Goal: Transaction & Acquisition: Subscribe to service/newsletter

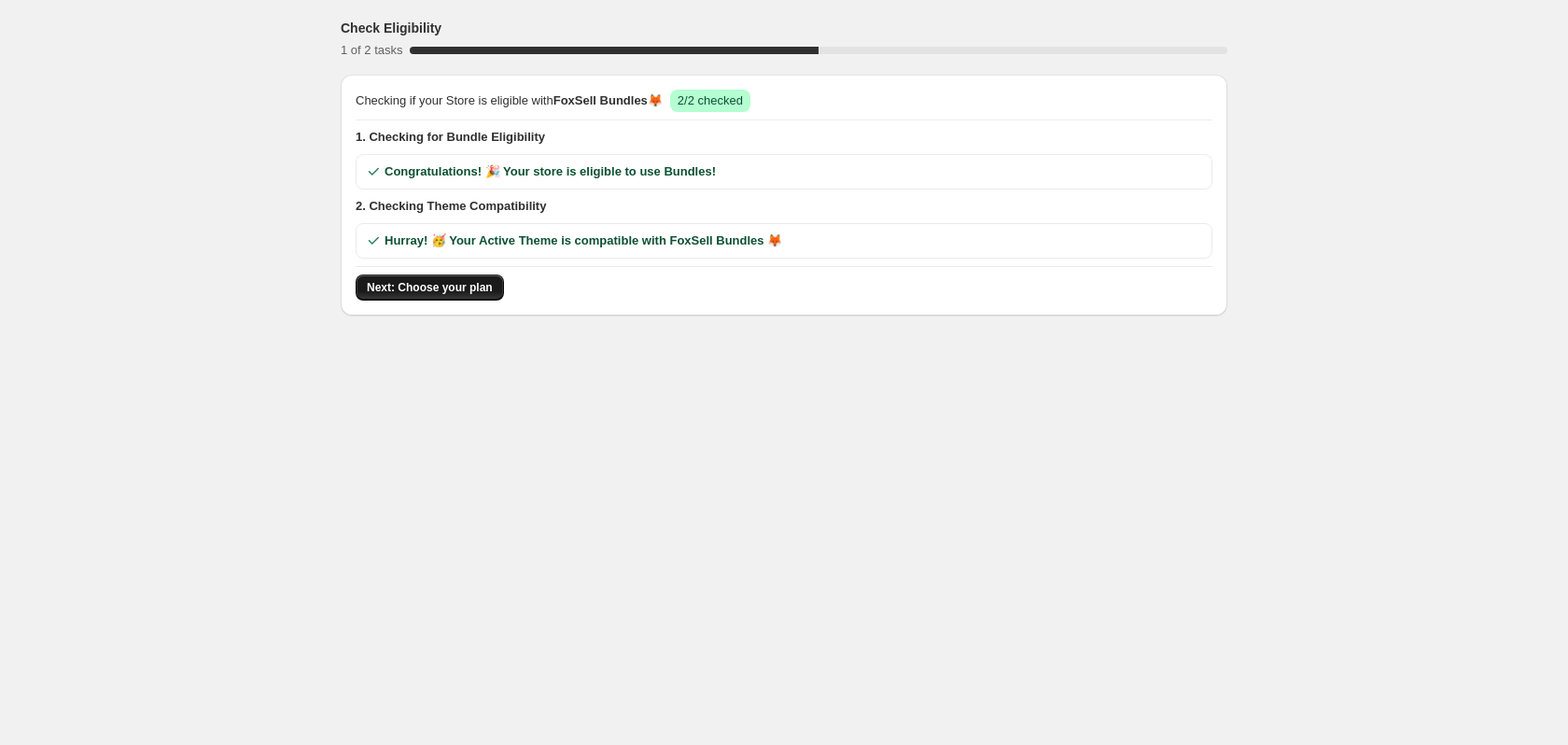
click at [466, 286] on span "Next: Choose your plan" at bounding box center [429, 287] width 126 height 15
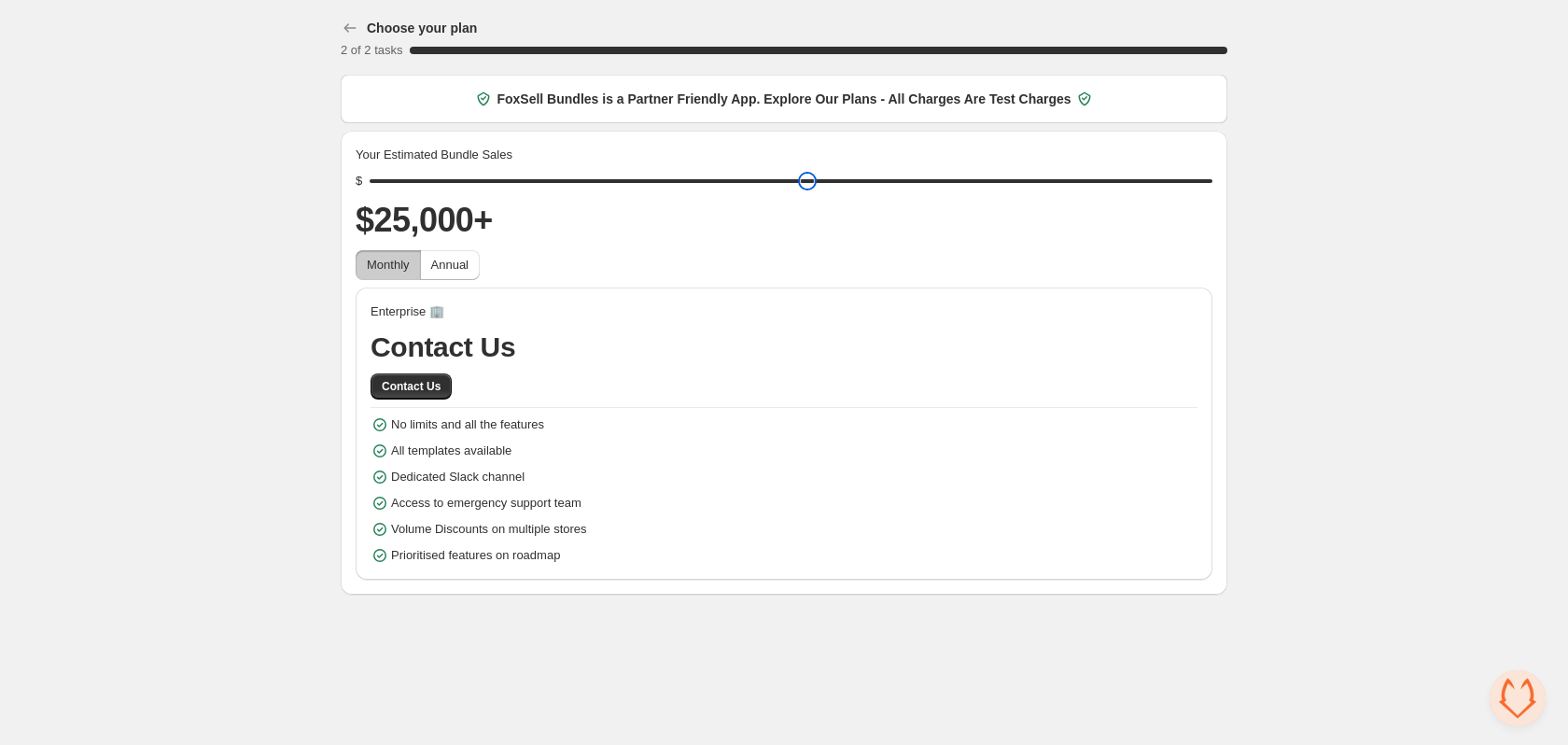
drag, startPoint x: 515, startPoint y: 177, endPoint x: 1194, endPoint y: 183, distance: 679.0
click at [1194, 183] on input "range" at bounding box center [790, 180] width 843 height 26
click at [1374, 286] on div "Choose your plan 2 of 2 tasks 100 % FoxSell Bundles is a Partner Friendly App. …" at bounding box center [784, 301] width 1568 height 603
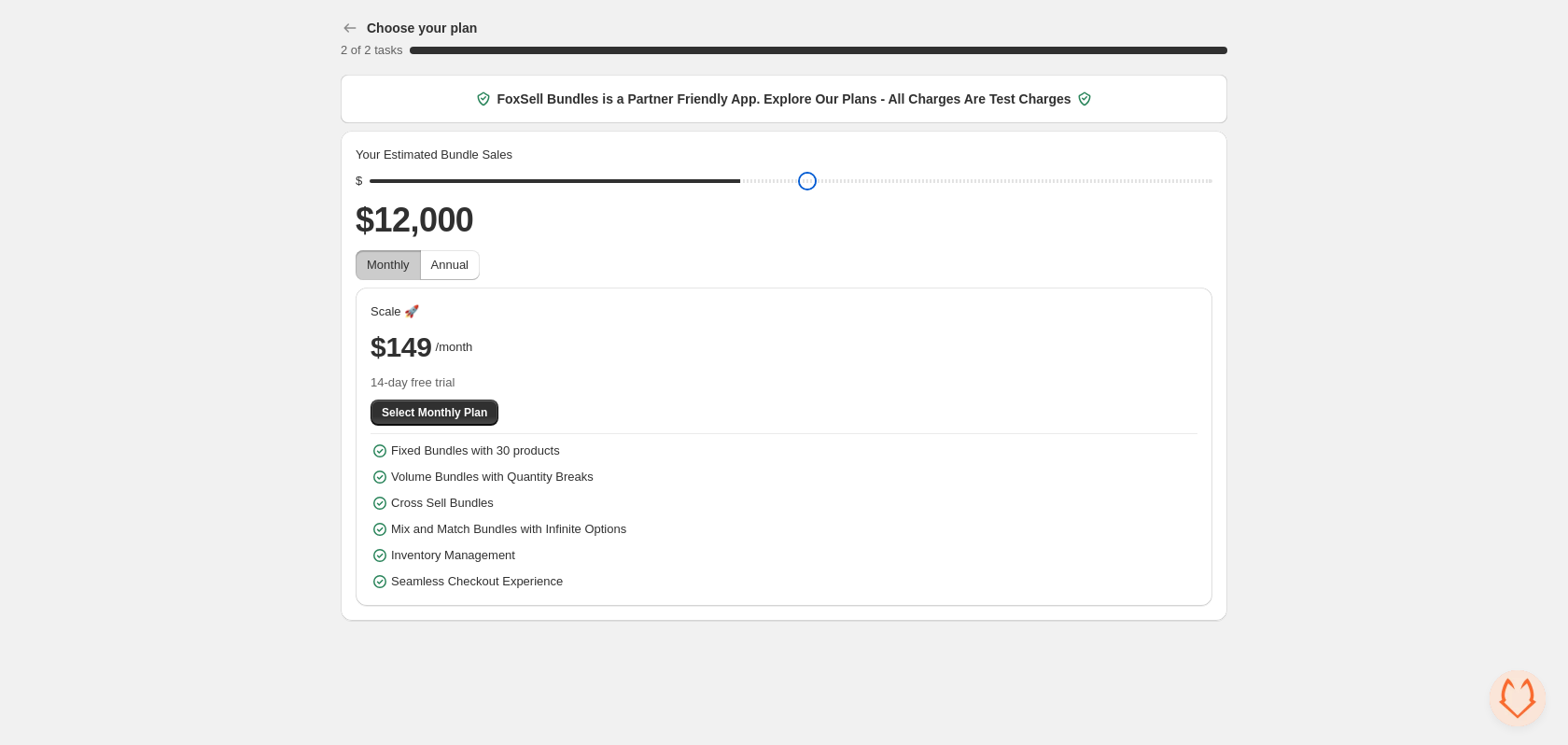
drag, startPoint x: 1203, startPoint y: 176, endPoint x: 756, endPoint y: 220, distance: 449.2
click at [756, 194] on input "range" at bounding box center [790, 180] width 843 height 26
drag, startPoint x: 746, startPoint y: 182, endPoint x: 836, endPoint y: 294, distance: 143.7
click at [1009, 194] on input "range" at bounding box center [790, 180] width 843 height 26
drag, startPoint x: 375, startPoint y: 344, endPoint x: 872, endPoint y: 233, distance: 509.2
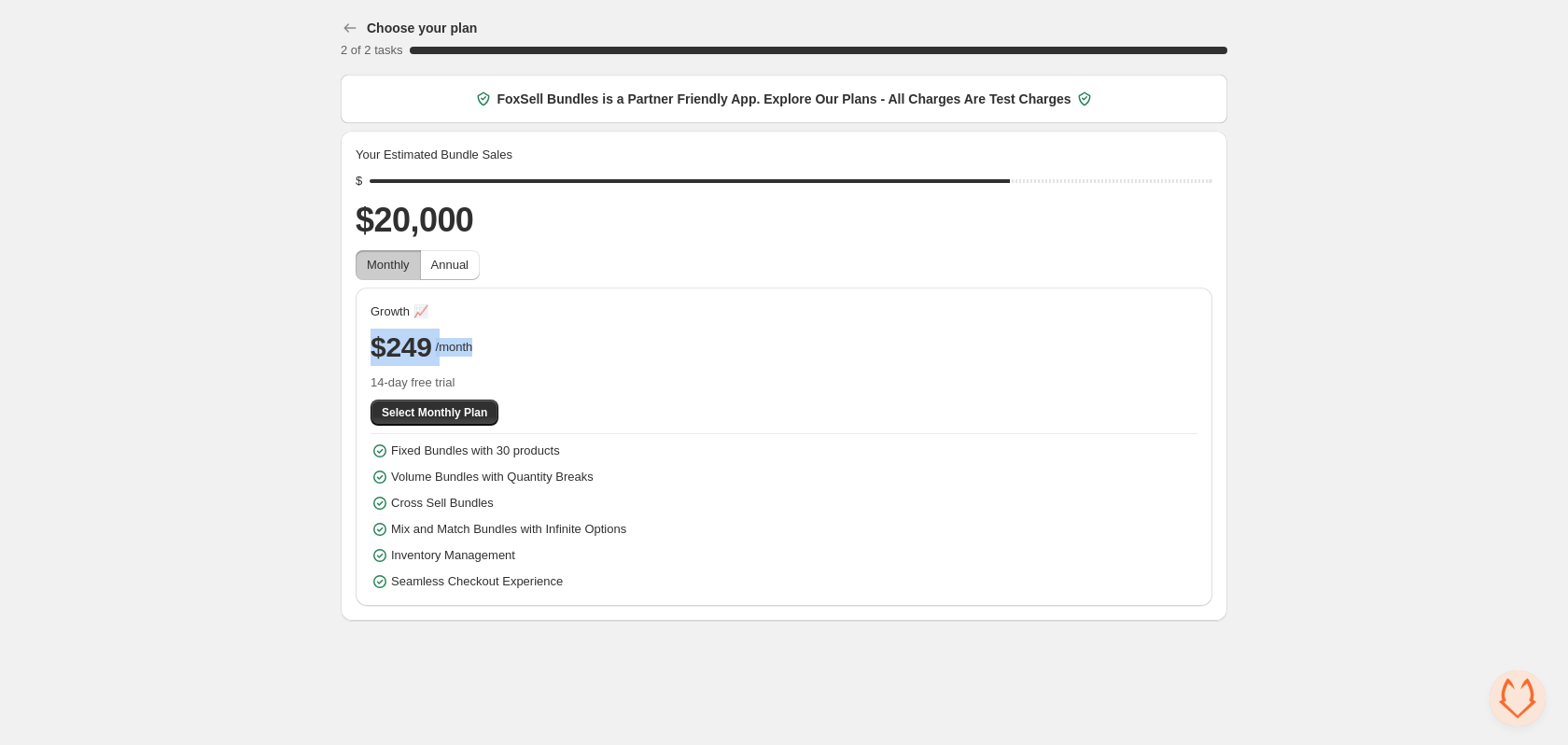
click at [594, 324] on div "Growth 📈 $249 /month 14-day free trial Select Monthly Plan Fixed Bundles with 3…" at bounding box center [784, 447] width 857 height 319
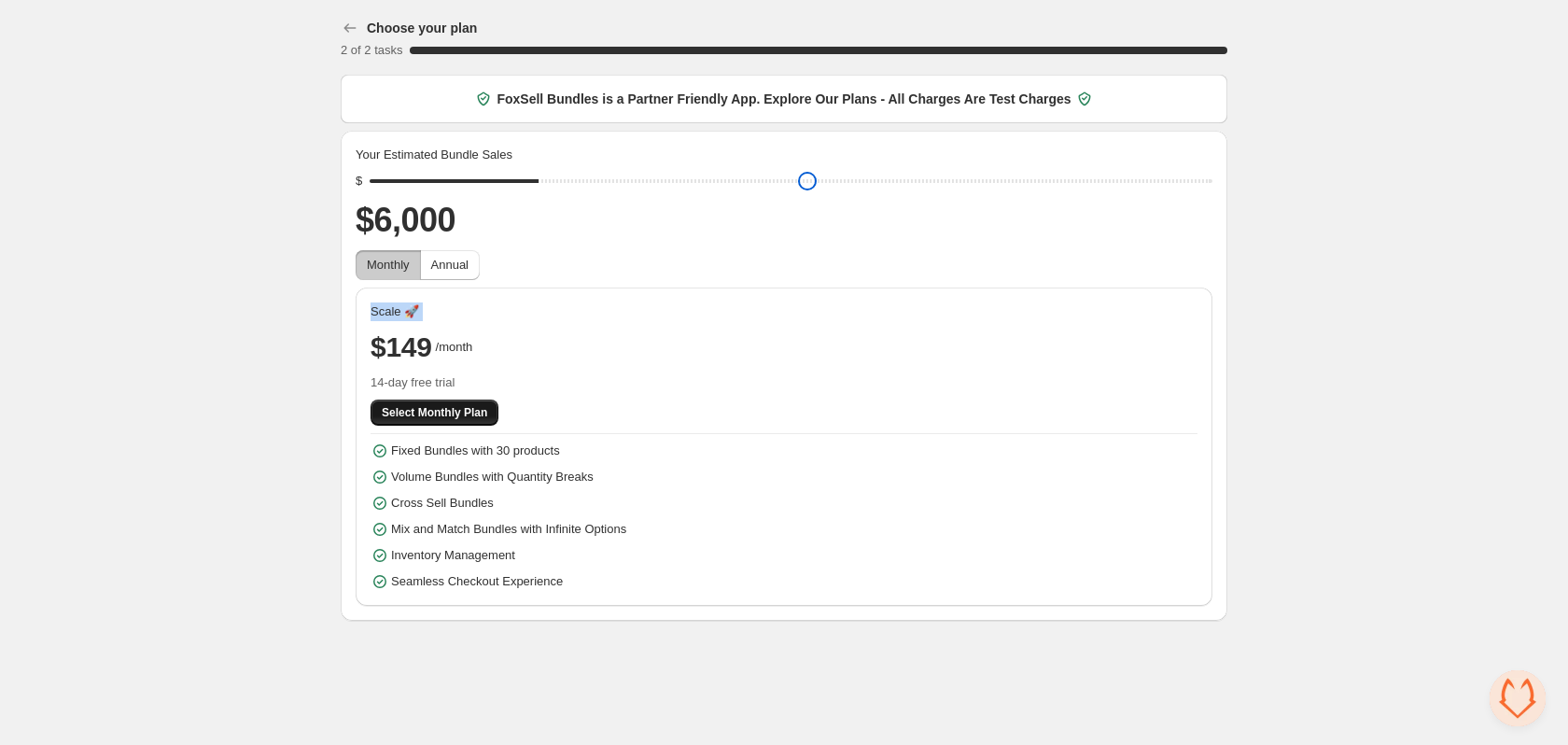
drag, startPoint x: 1003, startPoint y: 182, endPoint x: 491, endPoint y: 412, distance: 561.3
type input "****"
click at [553, 193] on input "range" at bounding box center [790, 180] width 843 height 26
